Goal: Task Accomplishment & Management: Use online tool/utility

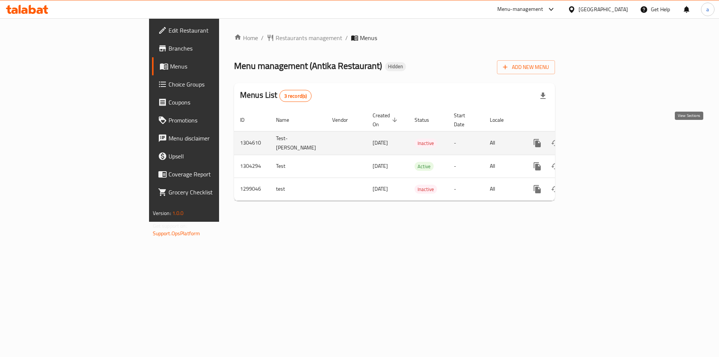
click at [600, 136] on link "enhanced table" at bounding box center [591, 143] width 18 height 18
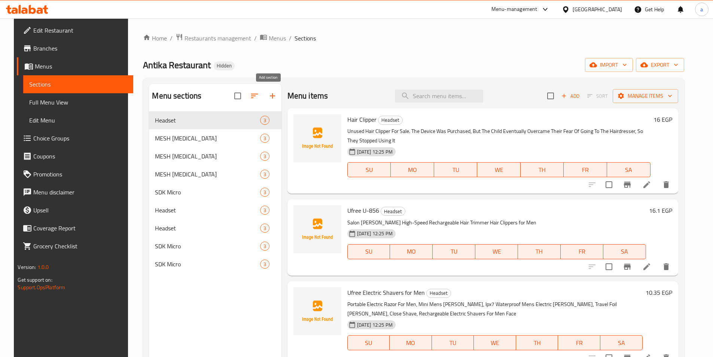
click at [273, 98] on icon "button" at bounding box center [272, 95] width 9 height 9
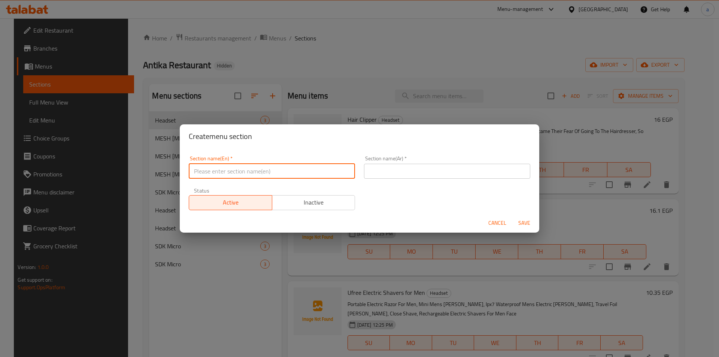
click at [229, 173] on input "text" at bounding box center [272, 171] width 166 height 15
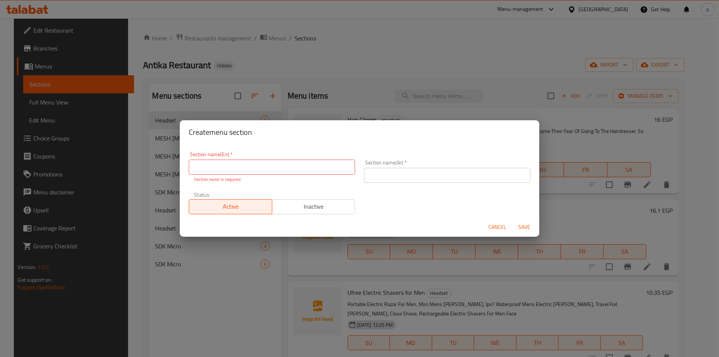
click at [528, 97] on div "Create menu section Section name(En)   * Section name(En) * Section name is req…" at bounding box center [359, 178] width 719 height 357
click at [237, 269] on div "Create menu section Section name(En)   * Section name(En) * Section name is req…" at bounding box center [359, 178] width 719 height 357
drag, startPoint x: 249, startPoint y: 268, endPoint x: 471, endPoint y: 198, distance: 232.2
click at [250, 267] on div "Create menu section Section name(En)   * Section name(En) * Section name is req…" at bounding box center [359, 178] width 719 height 357
click at [499, 222] on button "Cancel" at bounding box center [497, 227] width 24 height 14
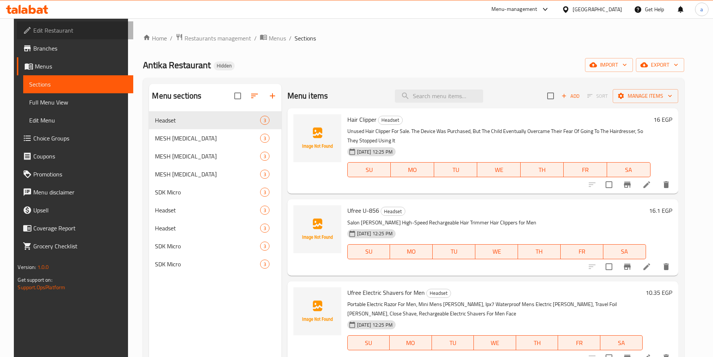
click at [60, 31] on span "Edit Restaurant" at bounding box center [80, 30] width 94 height 9
